Goal: Navigation & Orientation: Go to known website

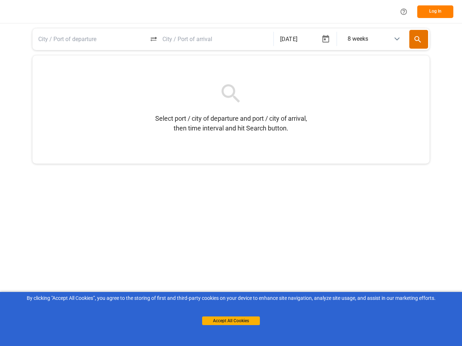
click at [403, 12] on icon "Help Center" at bounding box center [404, 12] width 8 height 8
click at [435, 12] on button "Log In" at bounding box center [435, 11] width 36 height 13
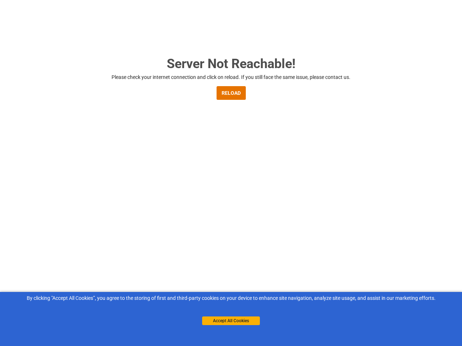
click at [231, 99] on button "RELOAD" at bounding box center [231, 93] width 29 height 14
click at [154, 39] on div "Server Not Reachable! Please check your internet connection and click on reload…" at bounding box center [229, 187] width 459 height 374
click at [305, 39] on div "Server Not Reachable! Please check your internet connection and click on reload…" at bounding box center [229, 187] width 459 height 374
click at [326, 39] on div "Server Not Reachable! Please check your internet connection and click on reload…" at bounding box center [229, 187] width 459 height 374
click at [373, 39] on div "Server Not Reachable! Please check your internet connection and click on reload…" at bounding box center [229, 187] width 459 height 374
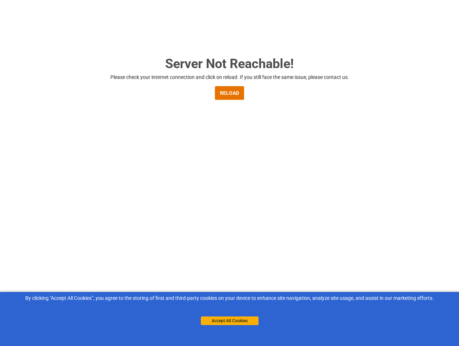
click at [419, 39] on div "Server Not Reachable! Please check your internet connection and click on reload…" at bounding box center [229, 187] width 459 height 374
click at [231, 321] on button "Accept All Cookies" at bounding box center [230, 321] width 58 height 9
